Goal: Task Accomplishment & Management: Use online tool/utility

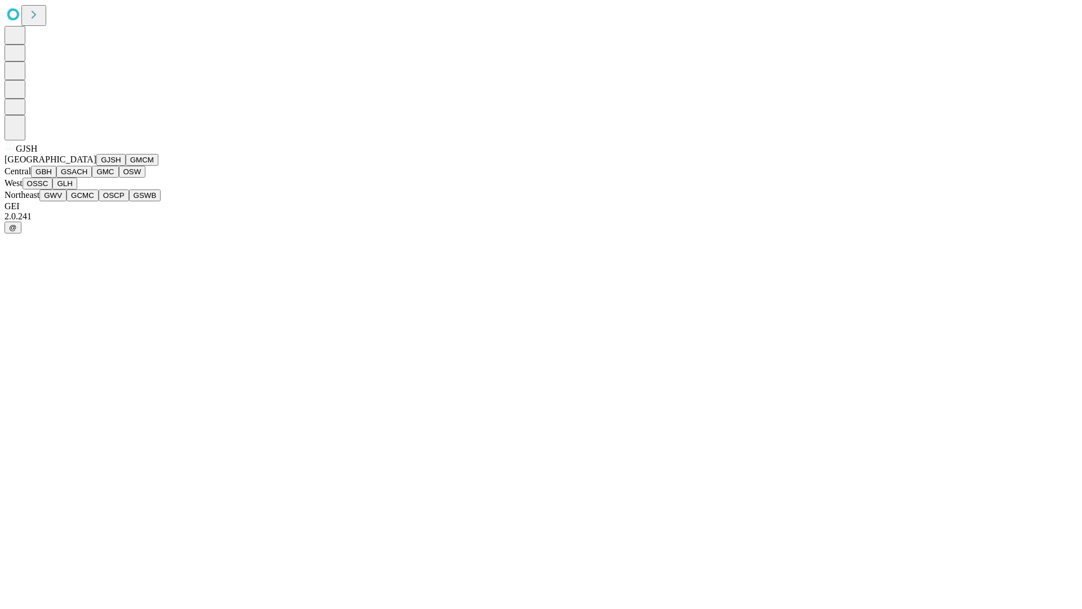
click at [96, 166] on button "GJSH" at bounding box center [110, 160] width 29 height 12
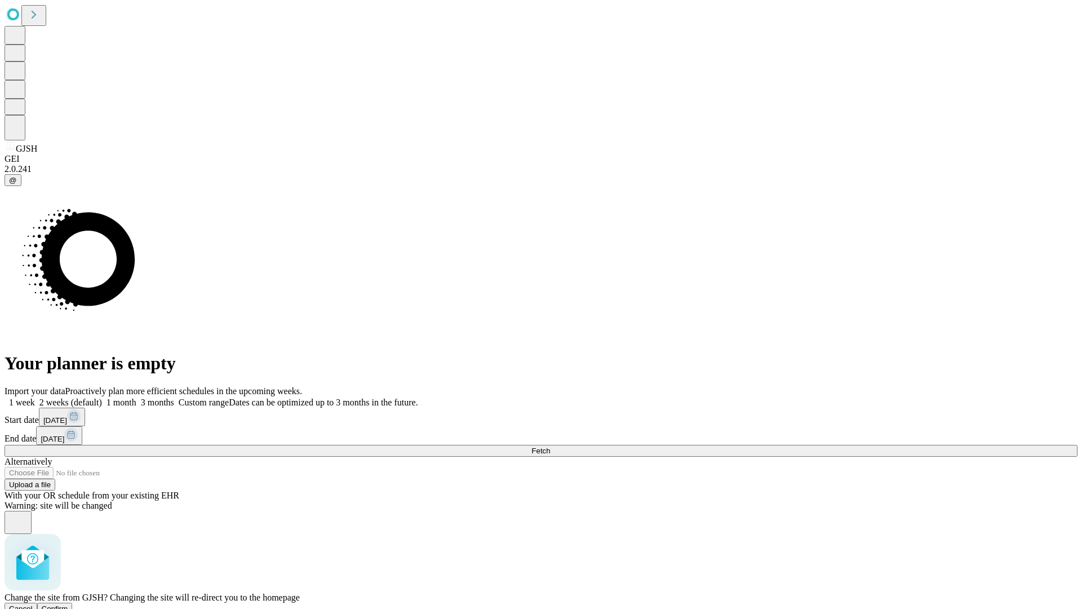
click at [68, 604] on span "Confirm" at bounding box center [55, 608] width 26 height 8
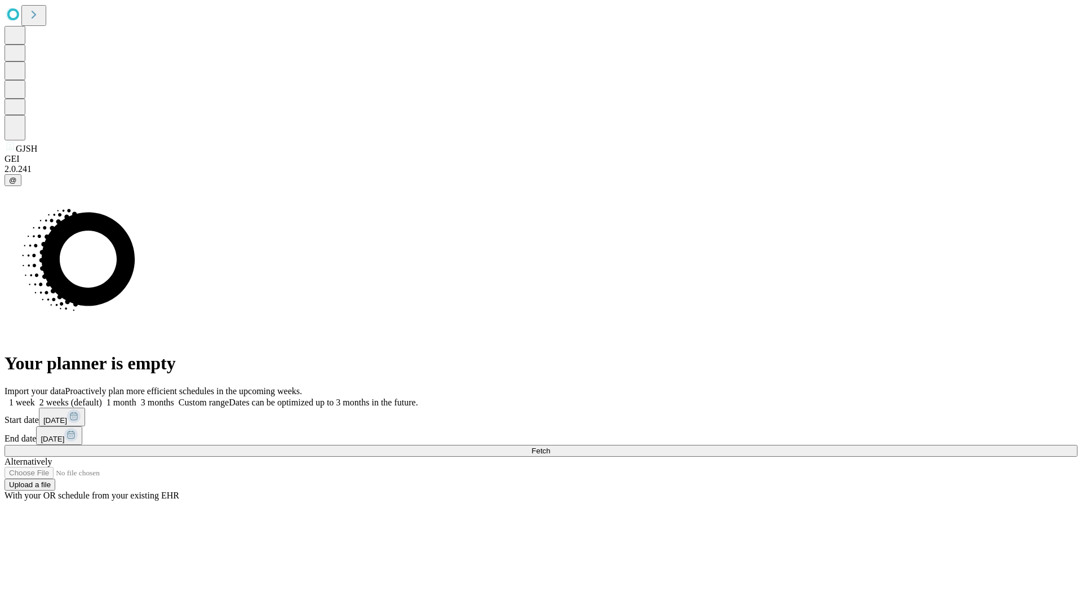
click at [102, 397] on label "2 weeks (default)" at bounding box center [68, 402] width 67 height 10
click at [550, 446] on span "Fetch" at bounding box center [540, 450] width 19 height 8
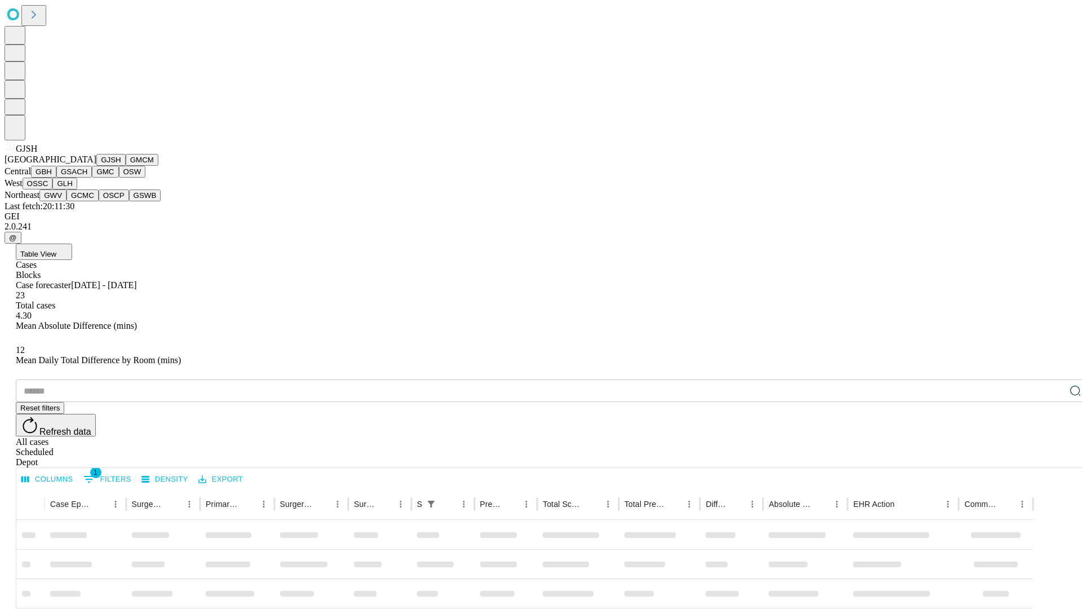
click at [126, 166] on button "GMCM" at bounding box center [142, 160] width 33 height 12
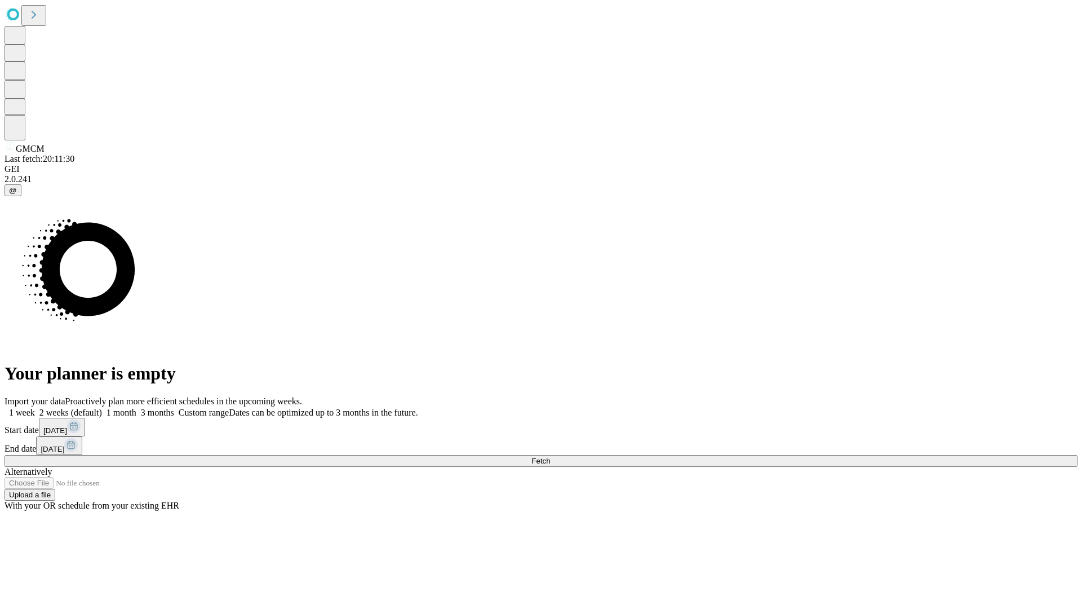
click at [102, 407] on label "2 weeks (default)" at bounding box center [68, 412] width 67 height 10
click at [550, 457] on span "Fetch" at bounding box center [540, 461] width 19 height 8
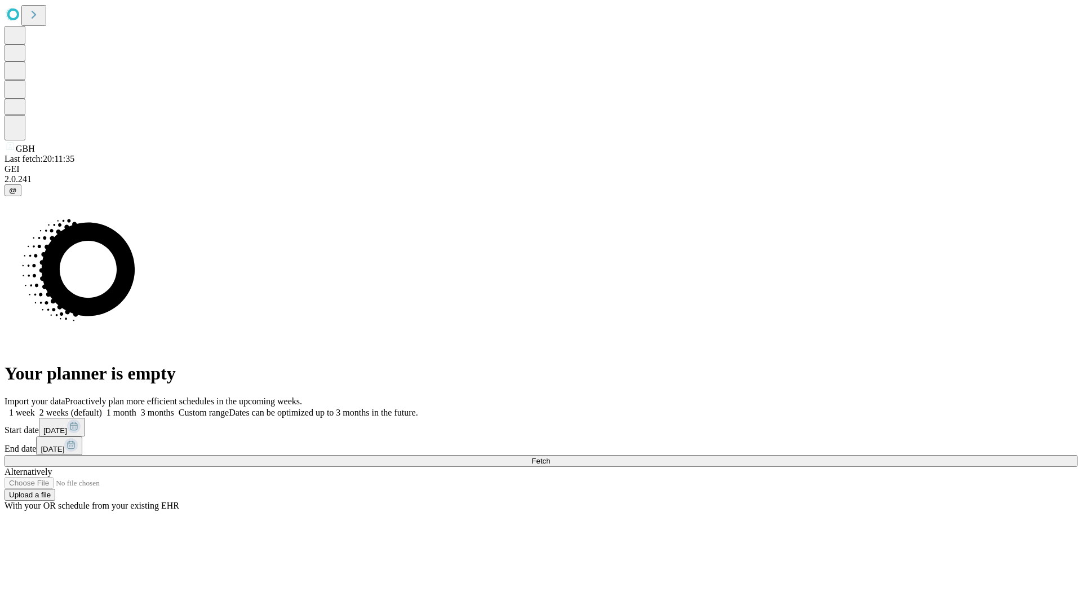
click at [102, 407] on label "2 weeks (default)" at bounding box center [68, 412] width 67 height 10
click at [550, 457] on span "Fetch" at bounding box center [540, 461] width 19 height 8
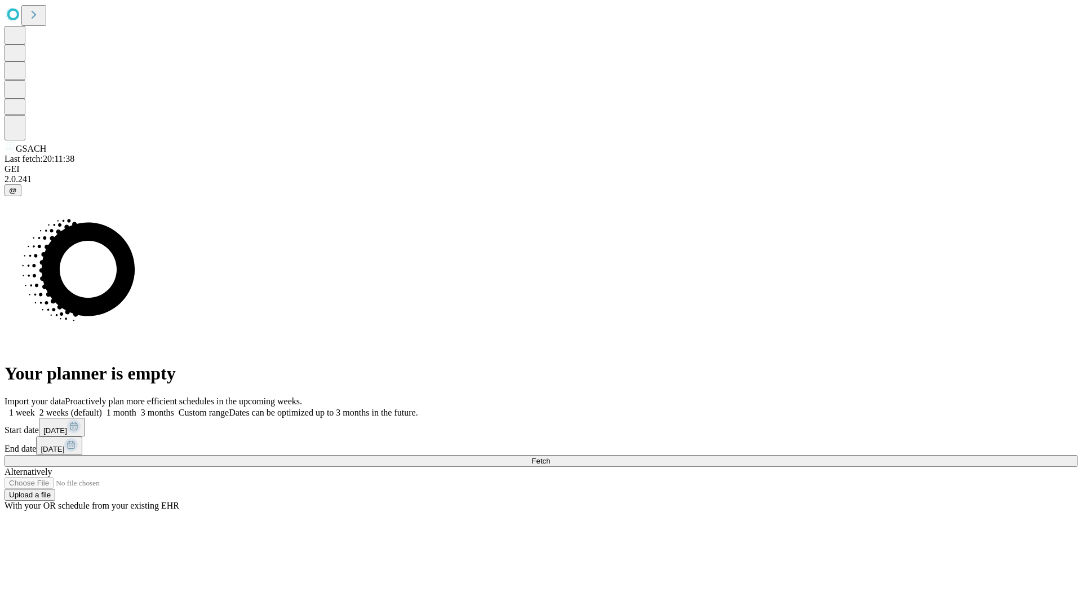
click at [102, 407] on label "2 weeks (default)" at bounding box center [68, 412] width 67 height 10
click at [550, 457] on span "Fetch" at bounding box center [540, 461] width 19 height 8
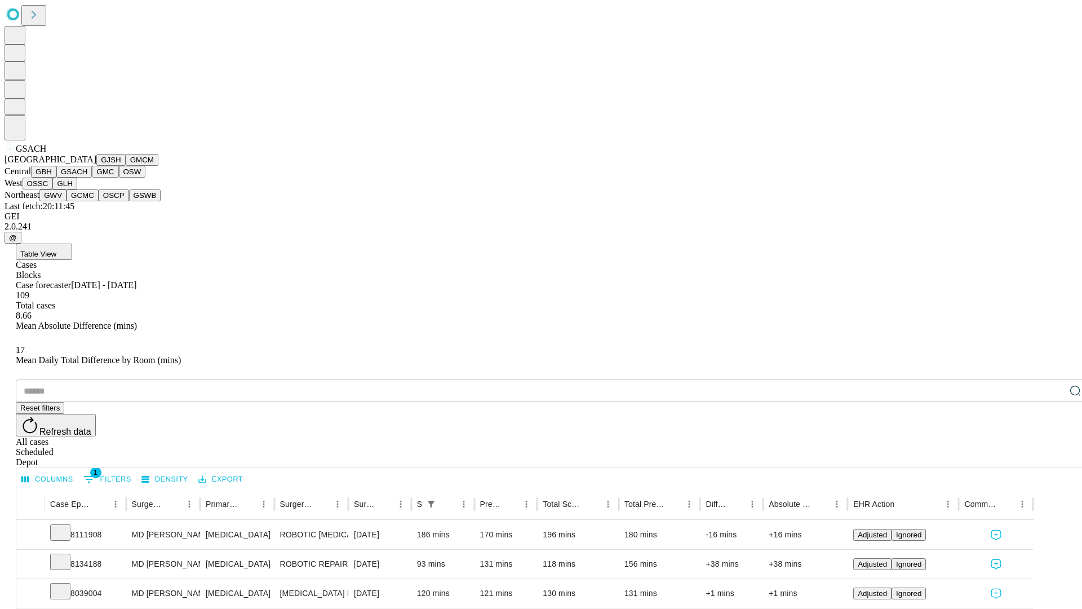
click at [92, 178] on button "GMC" at bounding box center [105, 172] width 26 height 12
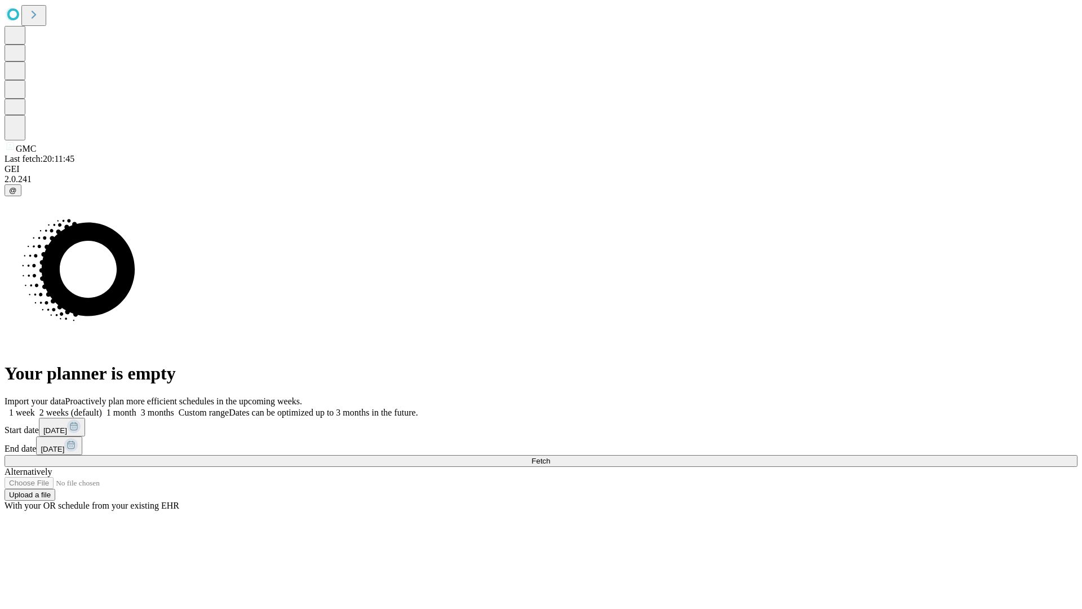
click at [102, 407] on label "2 weeks (default)" at bounding box center [68, 412] width 67 height 10
click at [550, 457] on span "Fetch" at bounding box center [540, 461] width 19 height 8
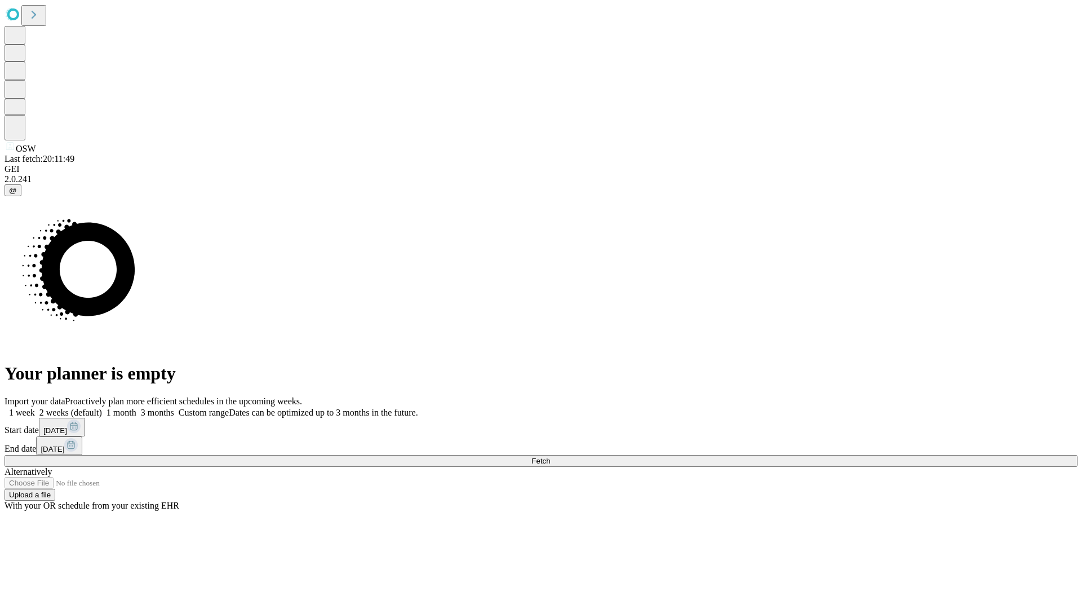
click at [102, 407] on label "2 weeks (default)" at bounding box center [68, 412] width 67 height 10
click at [550, 457] on span "Fetch" at bounding box center [540, 461] width 19 height 8
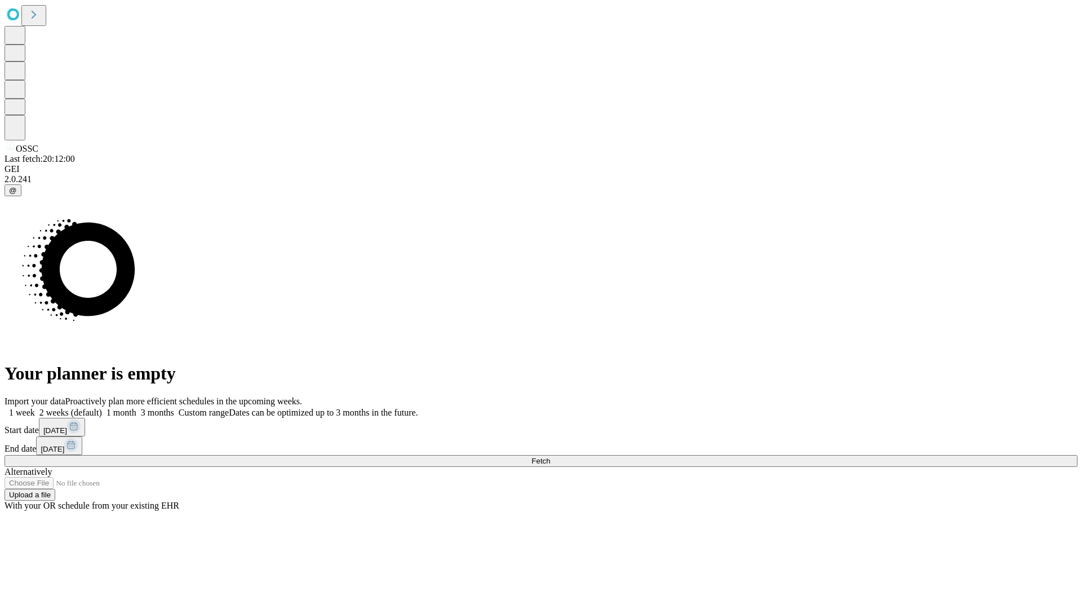
click at [102, 407] on label "2 weeks (default)" at bounding box center [68, 412] width 67 height 10
click at [550, 457] on span "Fetch" at bounding box center [540, 461] width 19 height 8
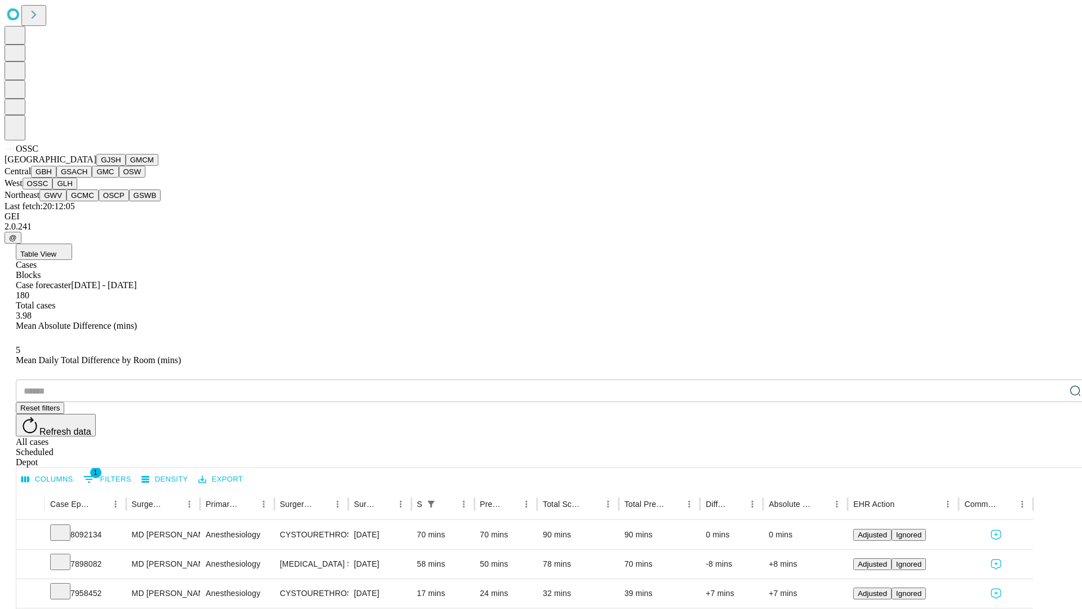
click at [77, 189] on button "GLH" at bounding box center [64, 184] width 24 height 12
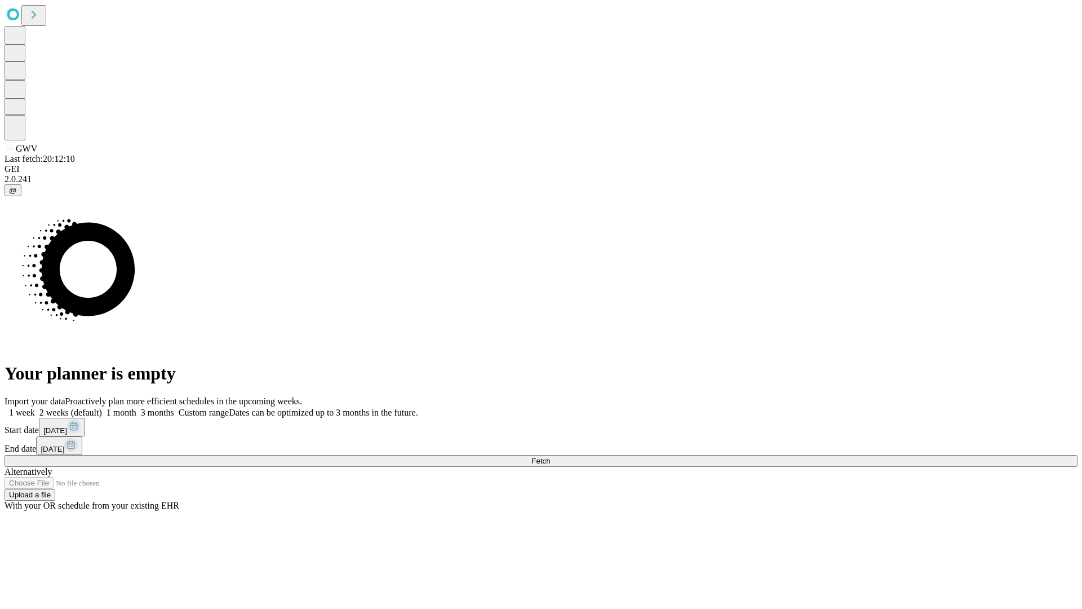
click at [102, 407] on label "2 weeks (default)" at bounding box center [68, 412] width 67 height 10
click at [550, 457] on span "Fetch" at bounding box center [540, 461] width 19 height 8
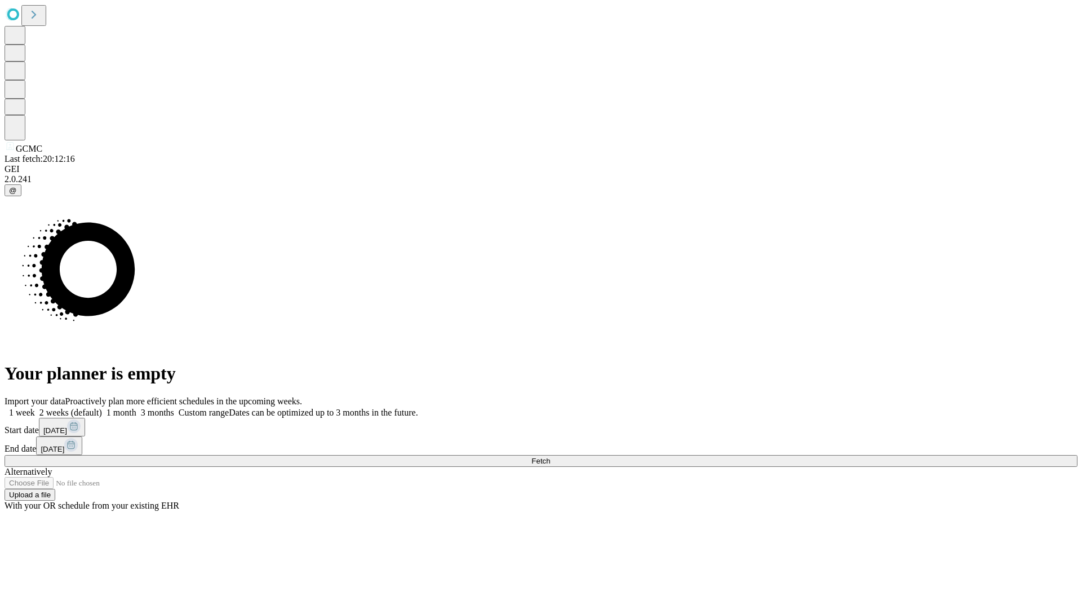
click at [102, 407] on label "2 weeks (default)" at bounding box center [68, 412] width 67 height 10
click at [550, 457] on span "Fetch" at bounding box center [540, 461] width 19 height 8
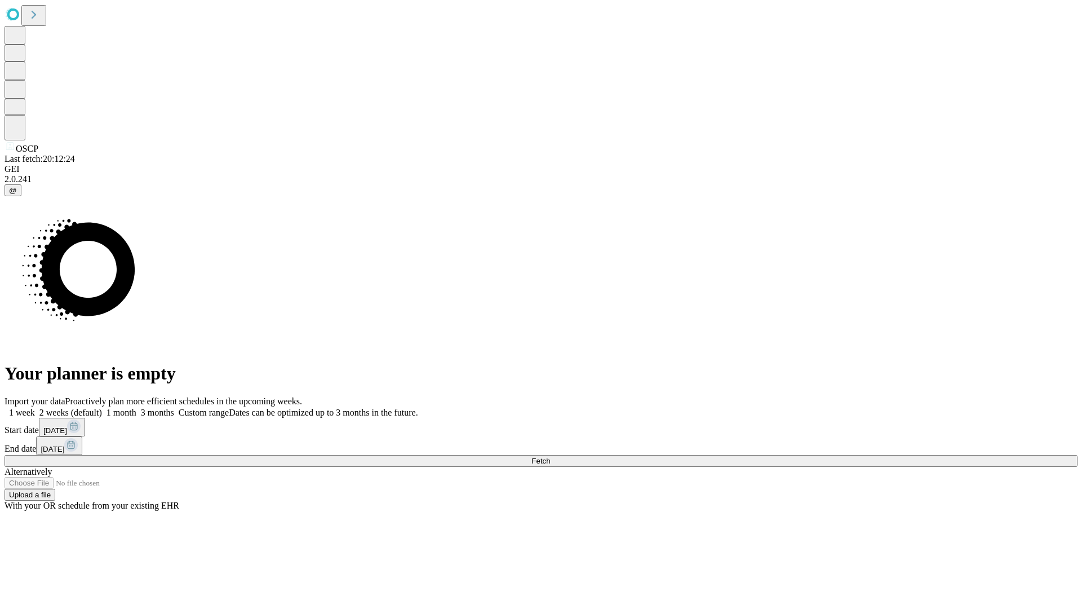
click at [550, 457] on span "Fetch" at bounding box center [540, 461] width 19 height 8
